Goal: Check status: Check status

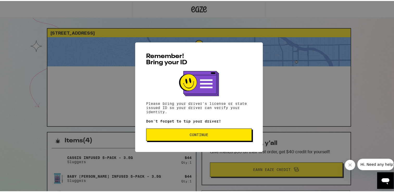
click at [169, 135] on span "Continue" at bounding box center [198, 134] width 97 height 4
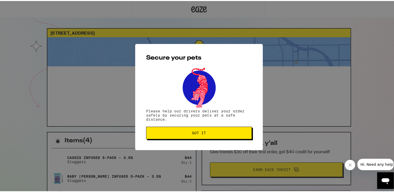
click at [169, 135] on button "Got it" at bounding box center [199, 132] width 106 height 12
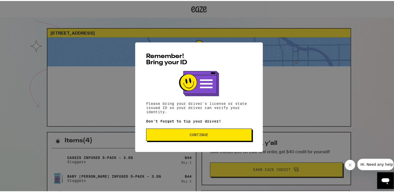
click at [162, 134] on span "Continue" at bounding box center [198, 134] width 97 height 4
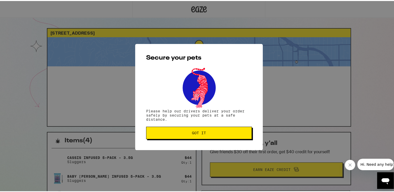
click at [162, 134] on span "Got it" at bounding box center [198, 132] width 97 height 4
